Goal: Transaction & Acquisition: Obtain resource

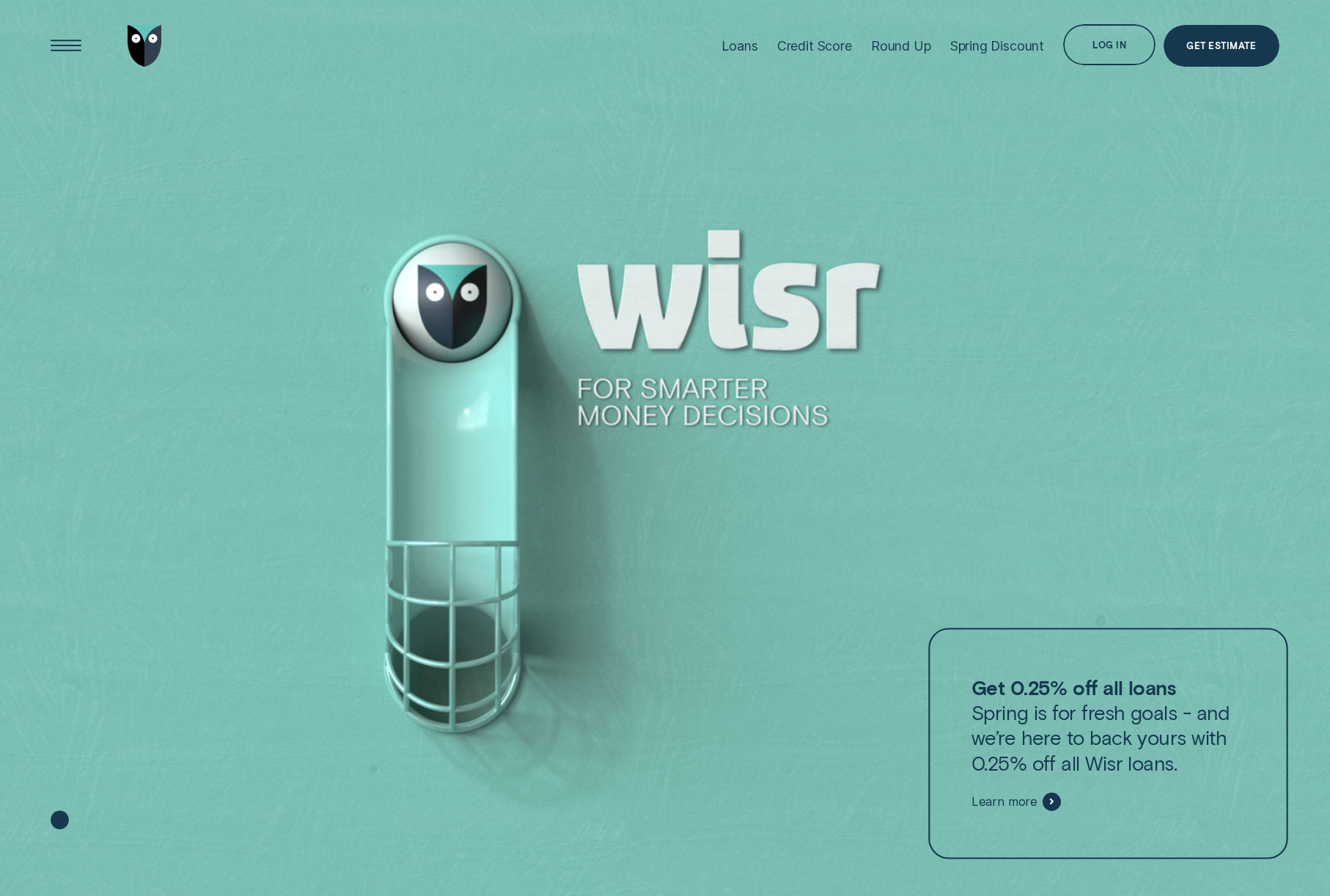
click at [1034, 789] on div at bounding box center [1108, 743] width 360 height 231
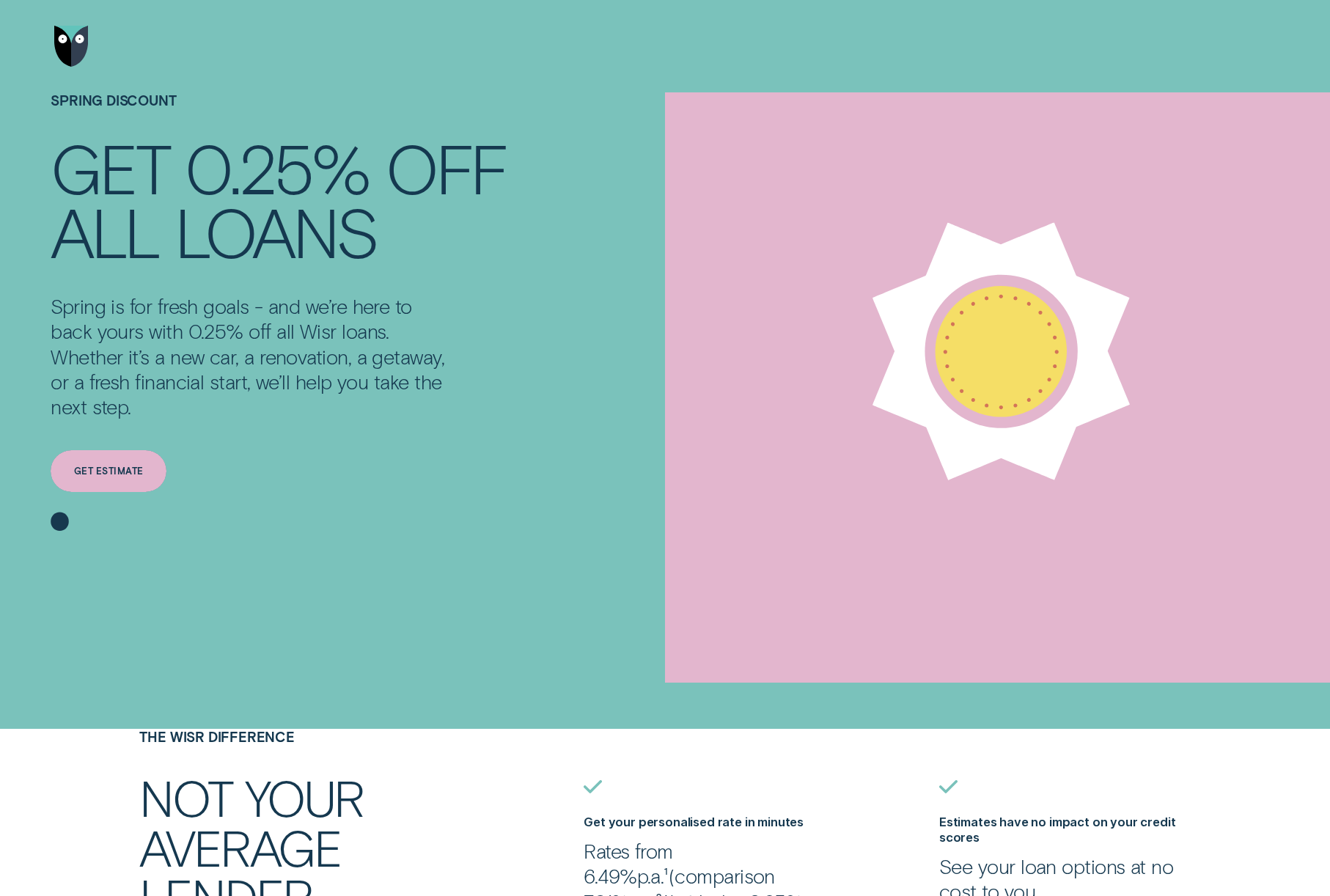
click at [124, 477] on div "Get estimate" at bounding box center [108, 471] width 116 height 42
